Goal: Obtain resource: Download file/media

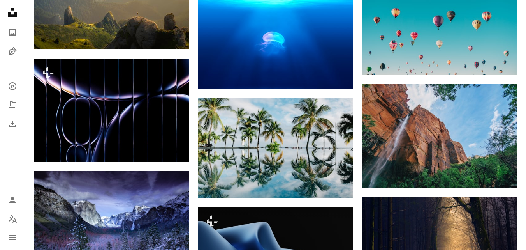
scroll to position [459, 0]
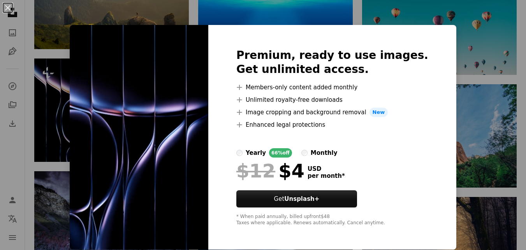
click at [160, 150] on img at bounding box center [139, 137] width 139 height 224
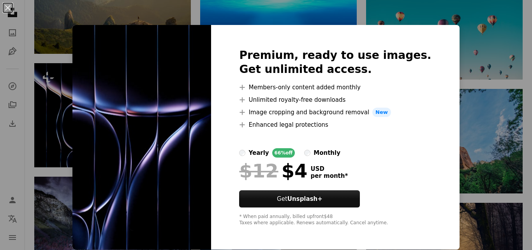
click at [463, 141] on div "An X shape Premium, ready to use images. Get unlimited access. A plus sign Memb…" at bounding box center [266, 125] width 532 height 250
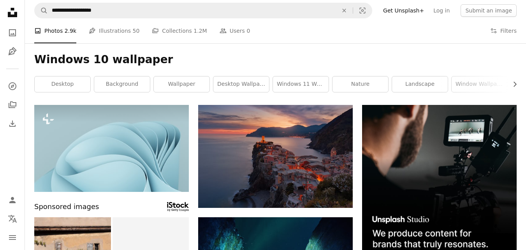
scroll to position [0, 0]
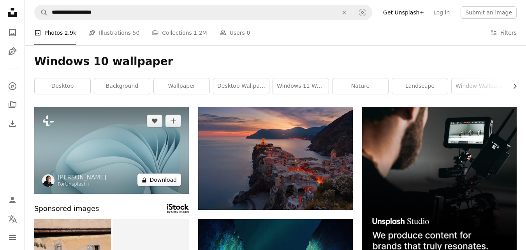
click at [159, 182] on button "A lock Download" at bounding box center [159, 179] width 44 height 12
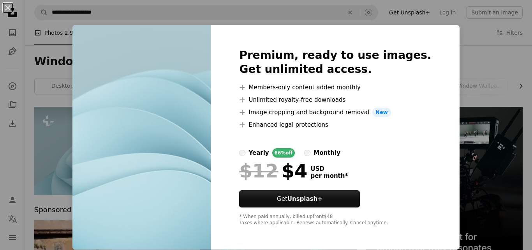
click at [62, 142] on div "An X shape Premium, ready to use images. Get unlimited access. A plus sign Memb…" at bounding box center [266, 125] width 532 height 250
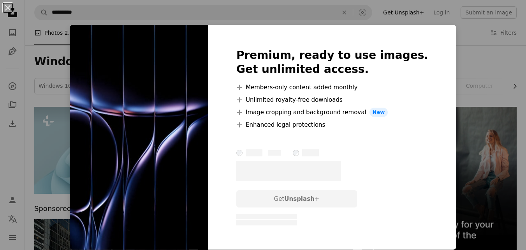
scroll to position [598, 0]
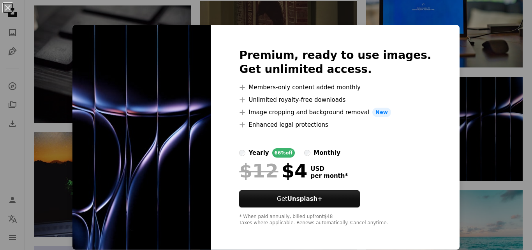
click at [203, 224] on img at bounding box center [141, 137] width 139 height 224
click at [151, 192] on img at bounding box center [141, 137] width 139 height 224
click at [3, 9] on button "An X shape" at bounding box center [7, 7] width 9 height 9
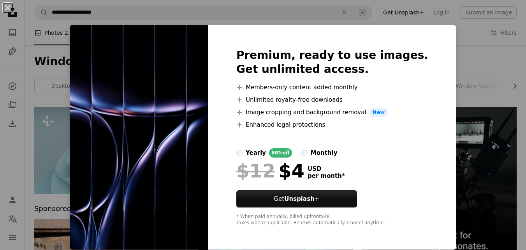
scroll to position [403, 0]
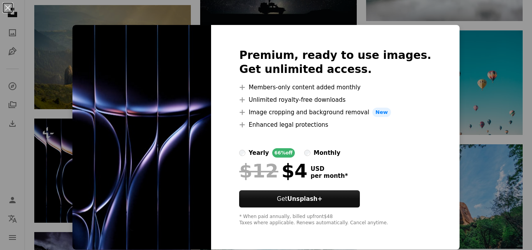
click at [479, 114] on div "An X shape Premium, ready to use images. Get unlimited access. A plus sign Memb…" at bounding box center [266, 125] width 532 height 250
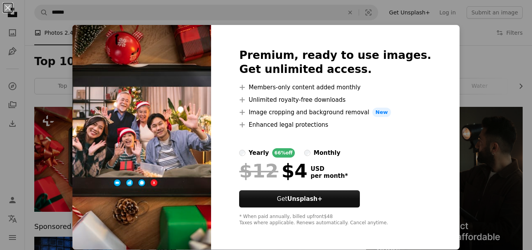
click at [205, 158] on img at bounding box center [141, 137] width 139 height 224
click at [5, 8] on button "An X shape" at bounding box center [7, 7] width 9 height 9
